Goal: Register for event/course

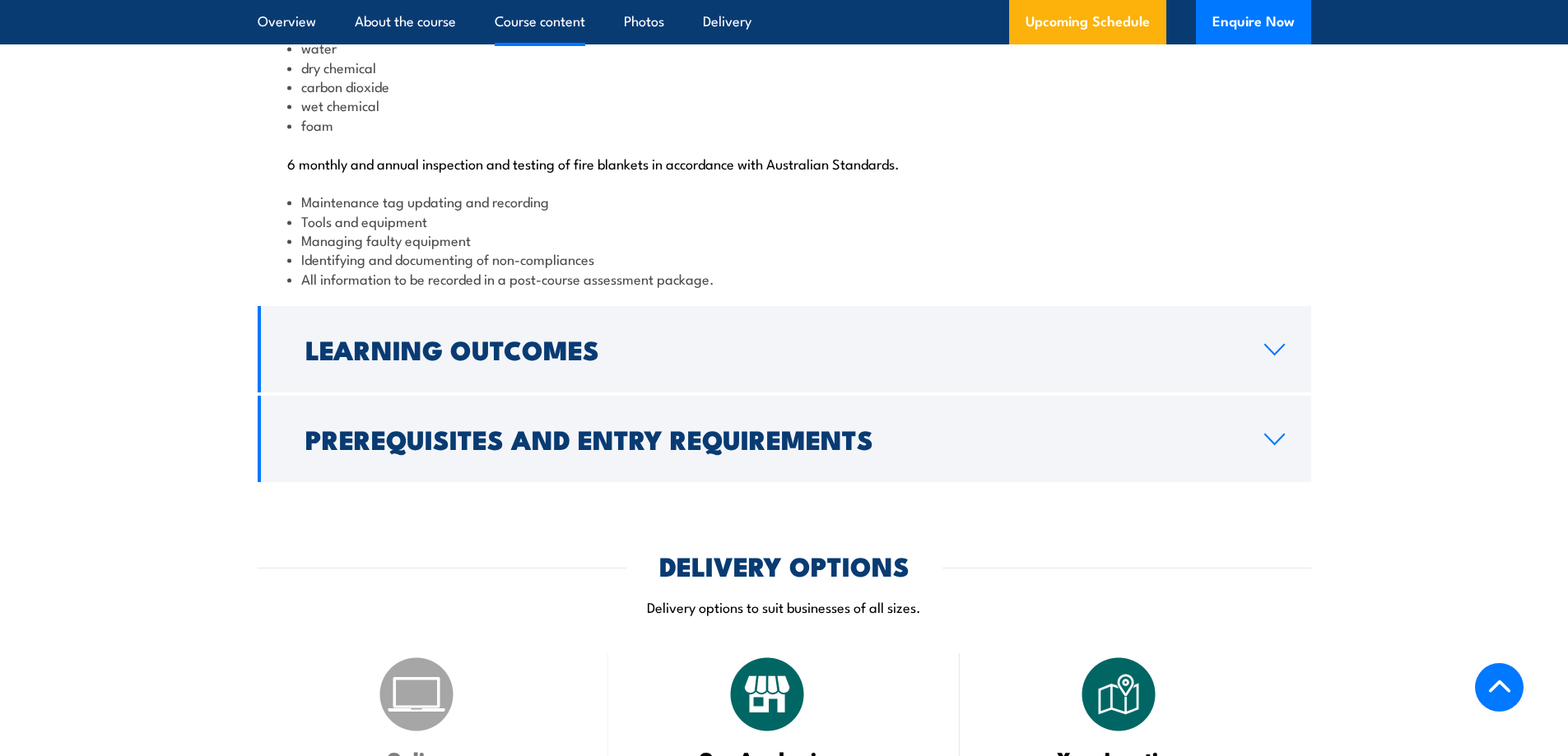
scroll to position [1892, 0]
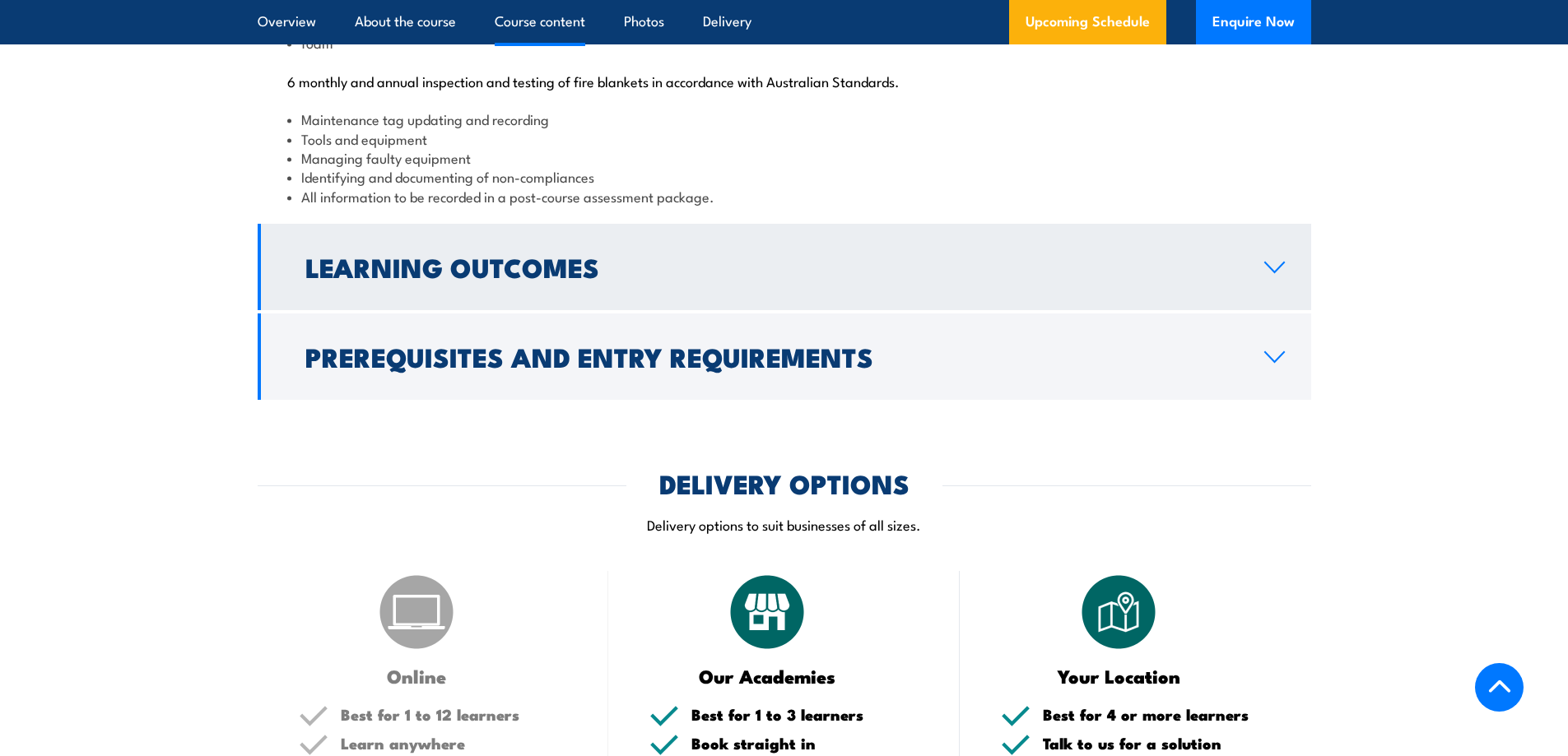
click at [1278, 273] on icon at bounding box center [1274, 267] width 19 height 10
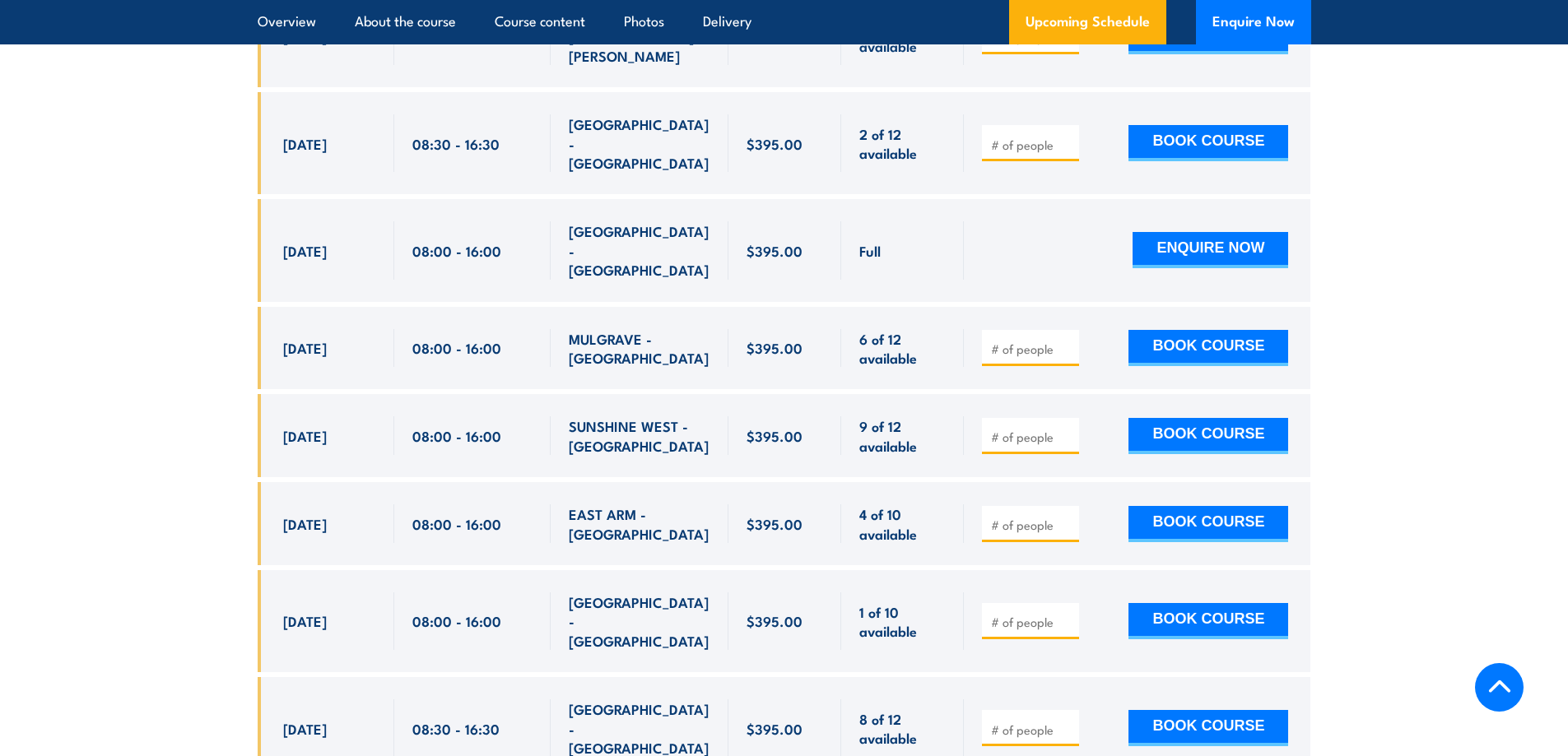
scroll to position [2672, 0]
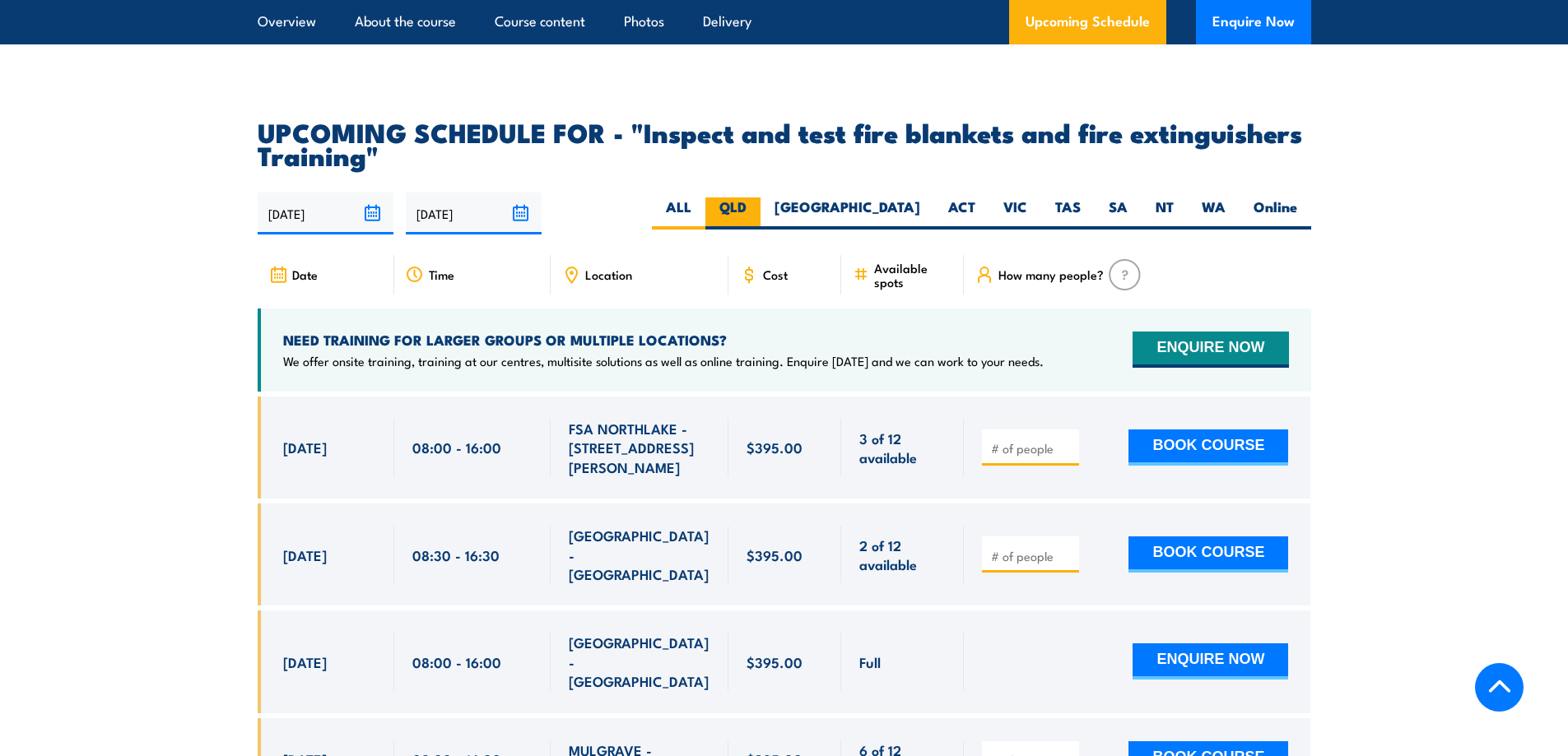
click at [761, 229] on label "QLD" at bounding box center [732, 213] width 55 height 32
click at [757, 208] on input "QLD" at bounding box center [752, 203] width 11 height 11
radio input "true"
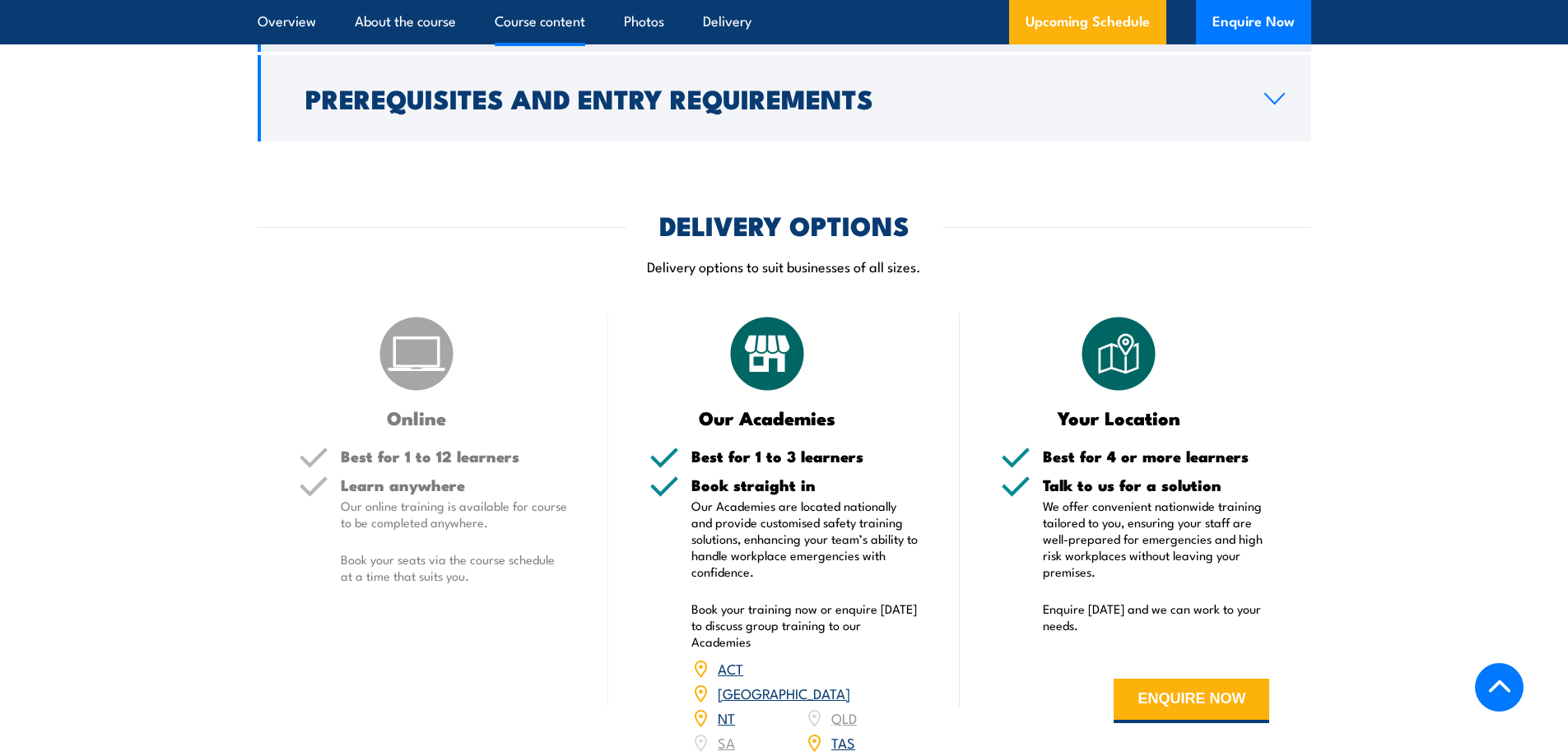
scroll to position [1903, 0]
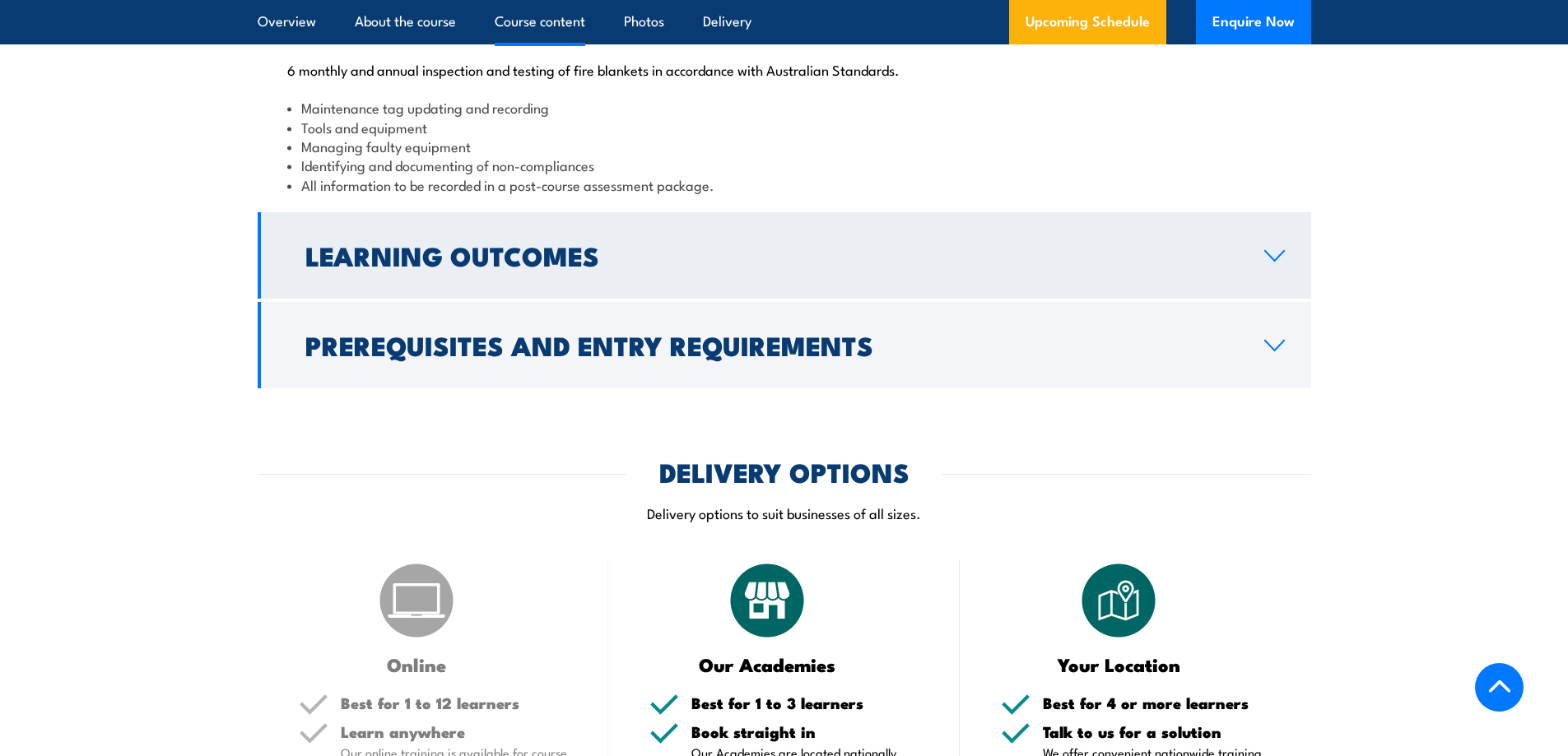
click at [1268, 263] on icon at bounding box center [1274, 256] width 22 height 13
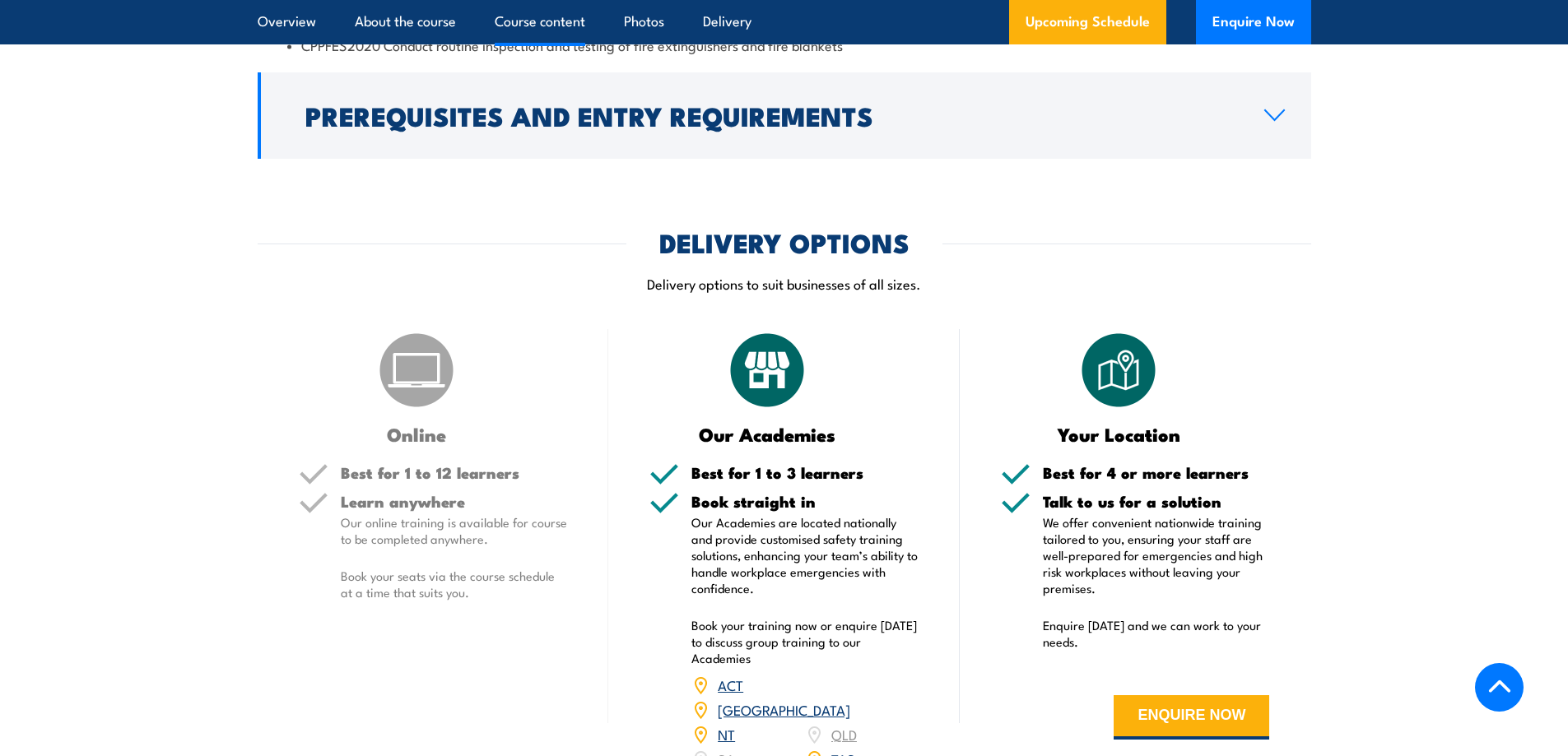
scroll to position [1859, 0]
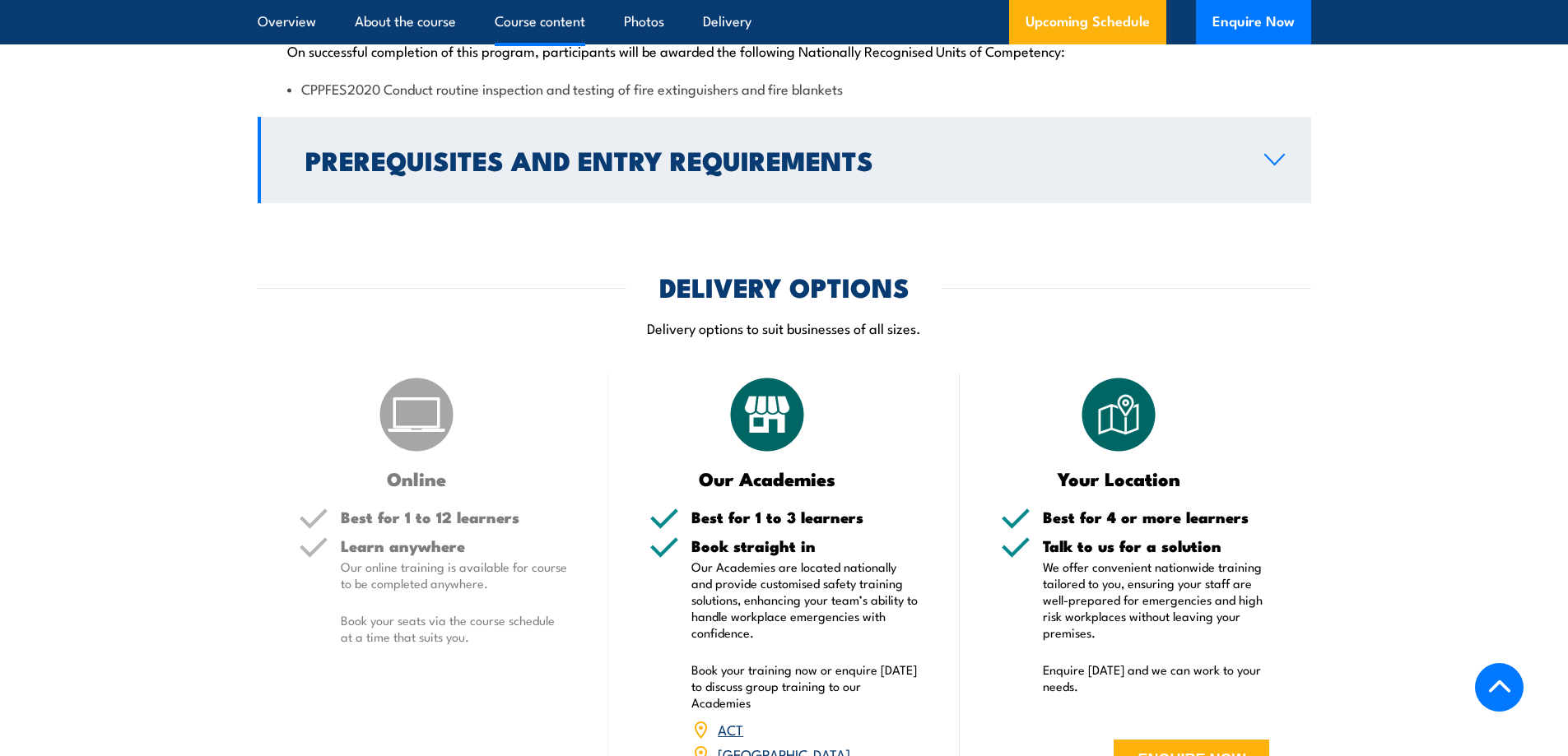
click at [1274, 166] on icon at bounding box center [1274, 160] width 22 height 13
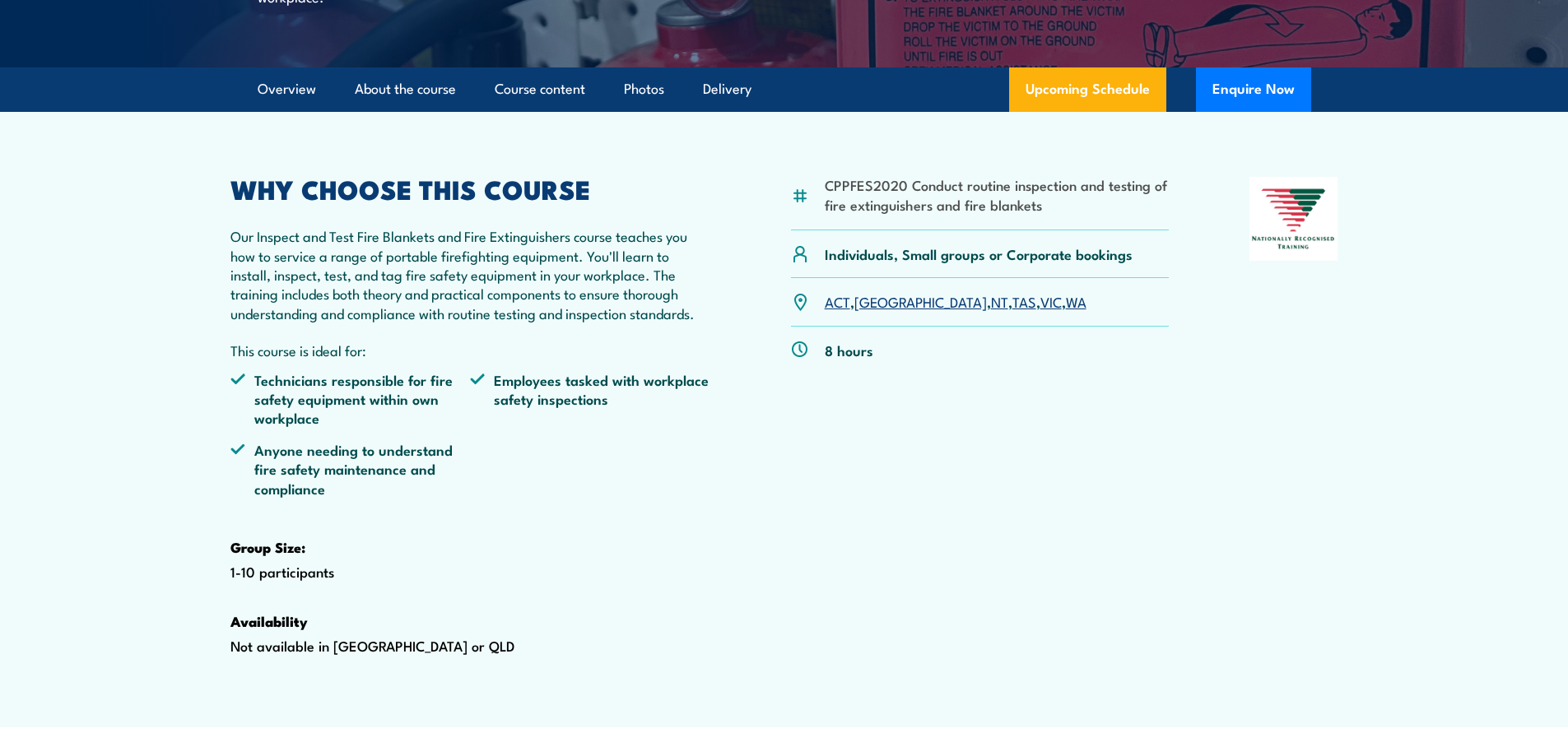
scroll to position [0, 0]
